Goal: Task Accomplishment & Management: Use online tool/utility

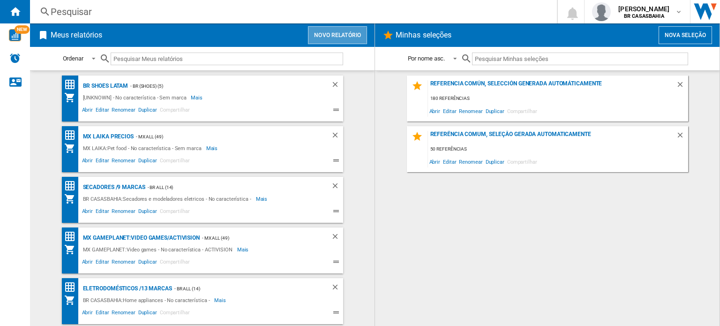
click at [317, 36] on button "Novo relatório" at bounding box center [337, 35] width 59 height 18
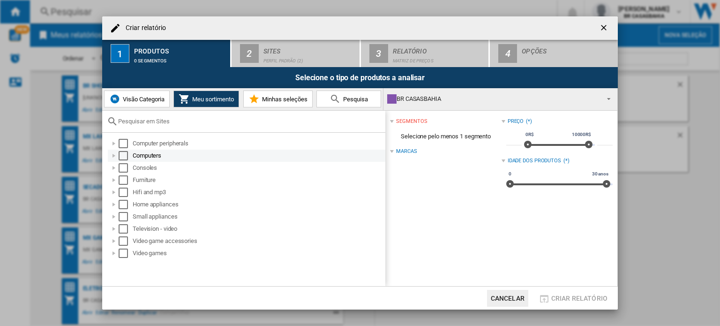
click at [112, 155] on div at bounding box center [113, 155] width 9 height 9
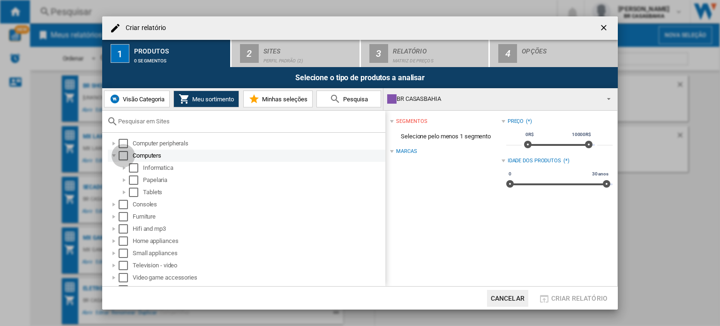
click at [123, 153] on div "Select" at bounding box center [123, 155] width 9 height 9
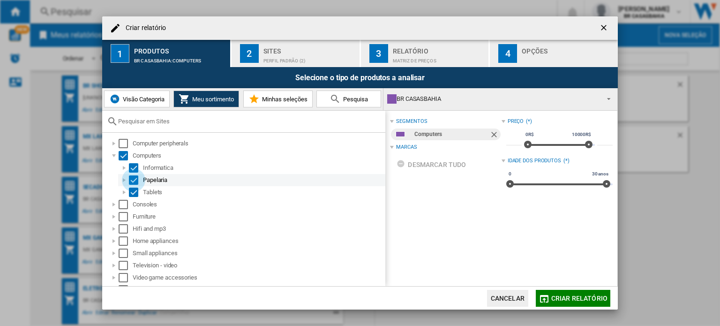
click at [135, 177] on div "Select" at bounding box center [133, 179] width 9 height 9
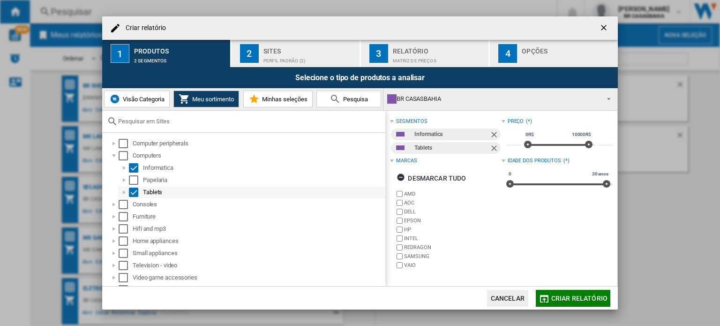
click at [135, 190] on div "Select" at bounding box center [133, 191] width 9 height 9
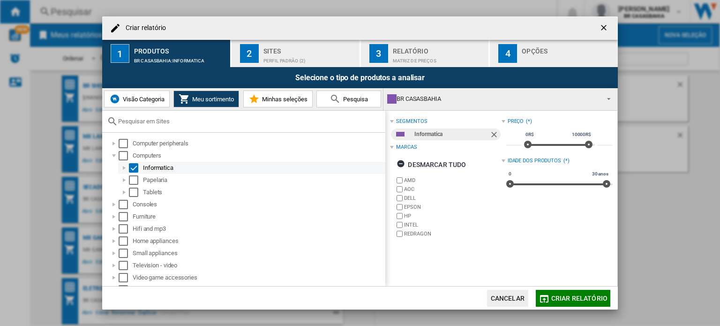
click at [126, 167] on div at bounding box center [124, 167] width 9 height 9
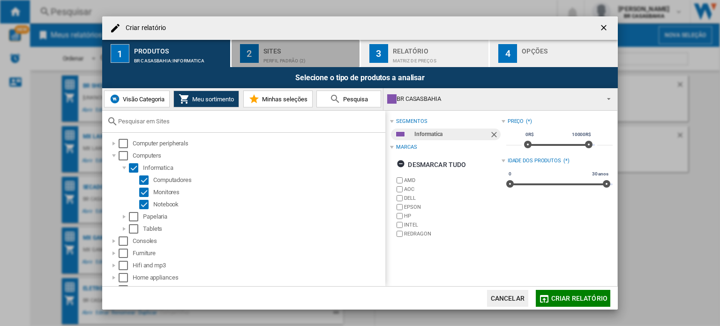
click at [308, 60] on div "Perfil padrão (2)" at bounding box center [309, 58] width 92 height 10
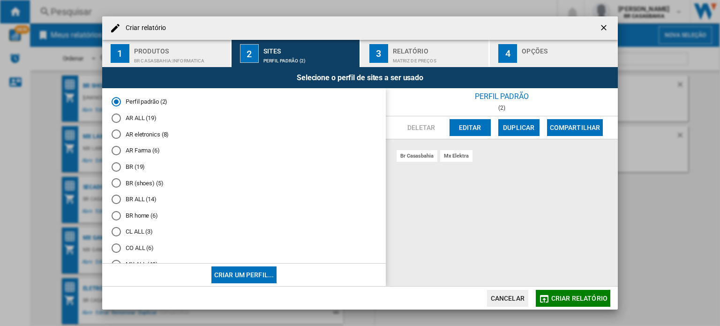
click at [130, 163] on md-radio-button "BR (19)" at bounding box center [244, 166] width 265 height 9
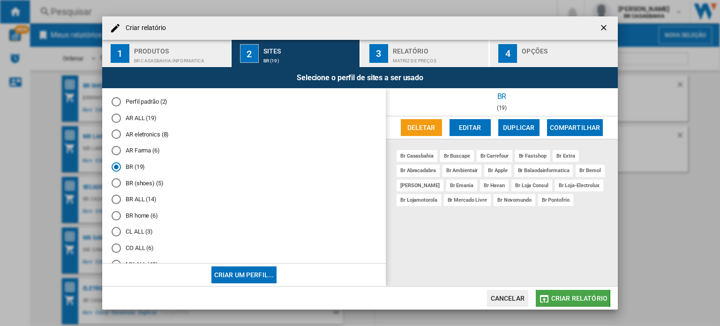
click at [542, 297] on md-icon "button" at bounding box center [543, 298] width 11 height 11
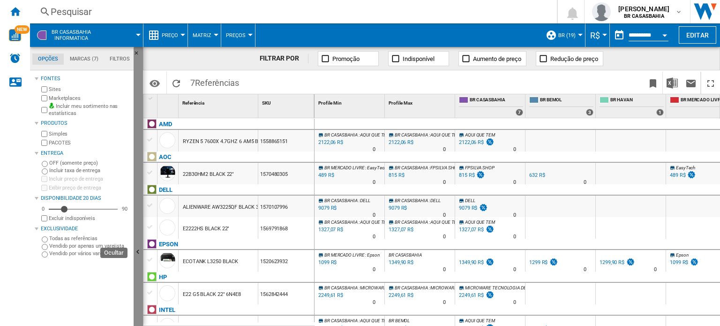
click at [137, 204] on button "Ocultar" at bounding box center [138, 252] width 9 height 411
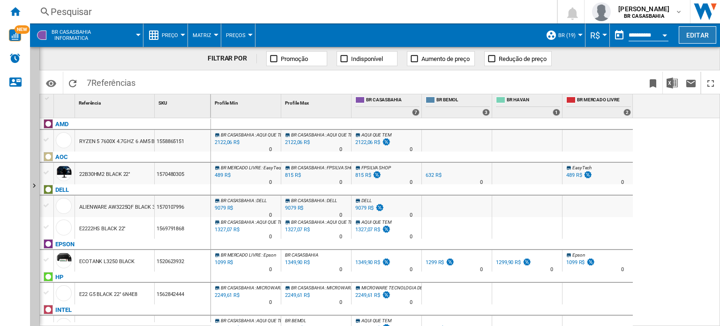
click at [701, 28] on button "Editar" at bounding box center [697, 34] width 37 height 17
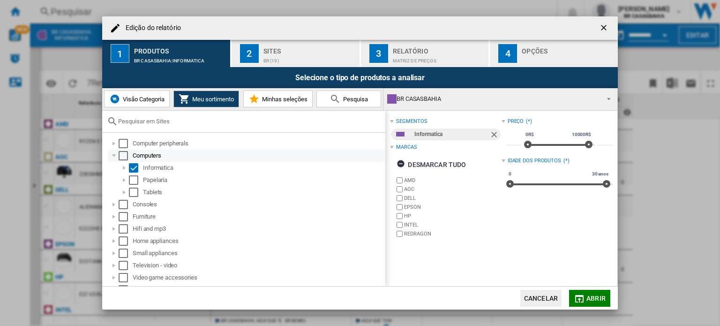
click at [120, 159] on div "Select" at bounding box center [123, 155] width 9 height 9
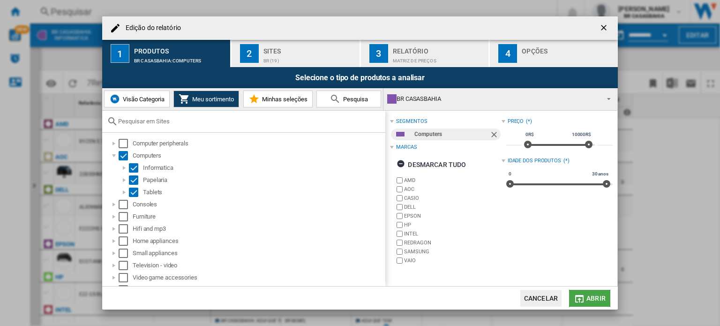
click at [590, 299] on span "Abrir" at bounding box center [595, 297] width 19 height 7
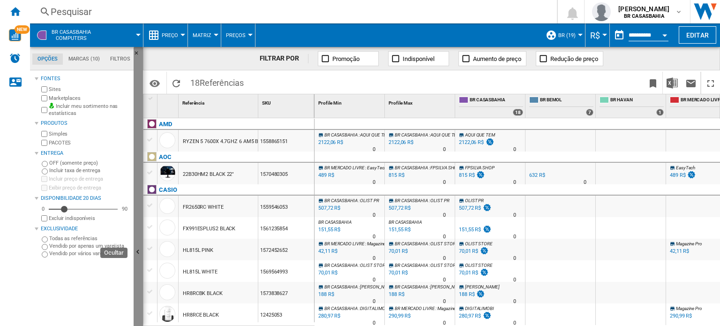
click at [139, 234] on button "Ocultar" at bounding box center [138, 252] width 9 height 411
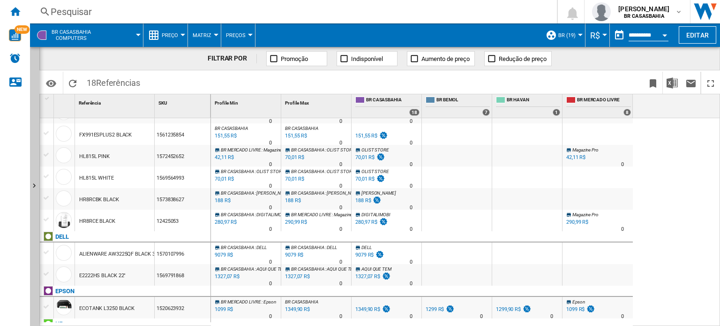
scroll to position [141, 0]
